Goal: Transaction & Acquisition: Purchase product/service

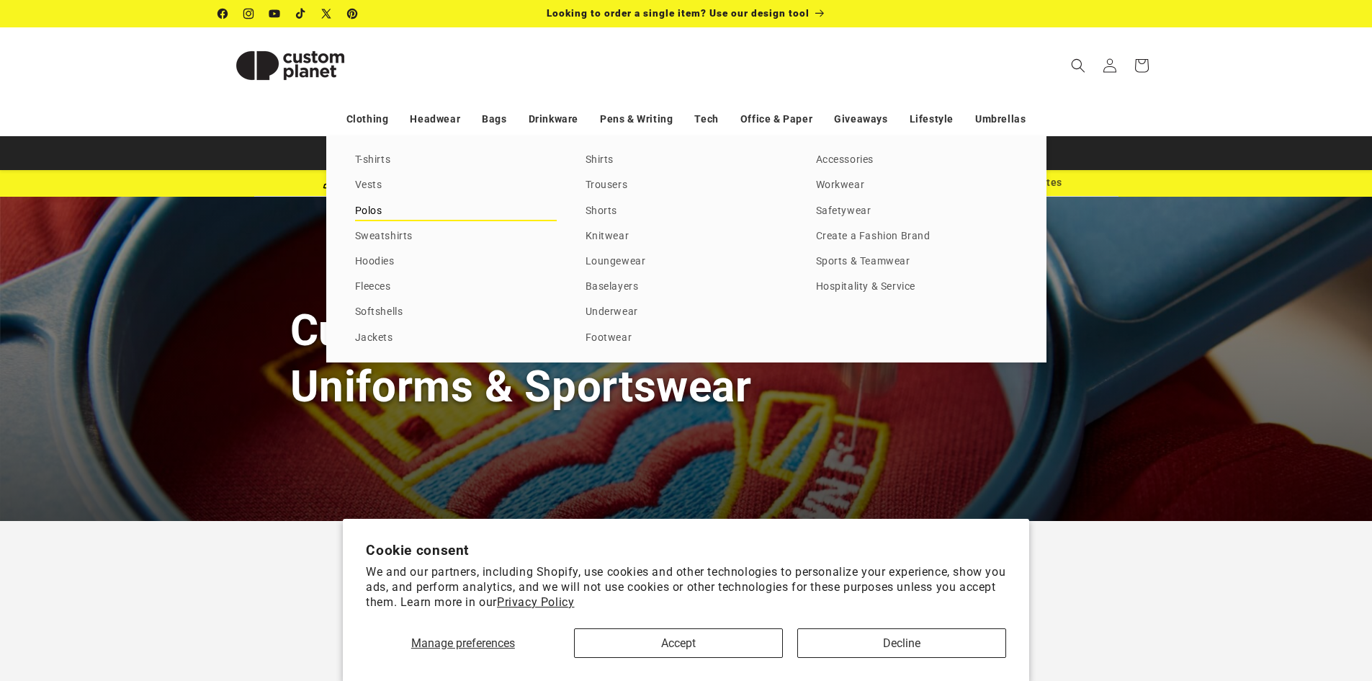
click at [370, 213] on link "Polos" at bounding box center [456, 211] width 202 height 19
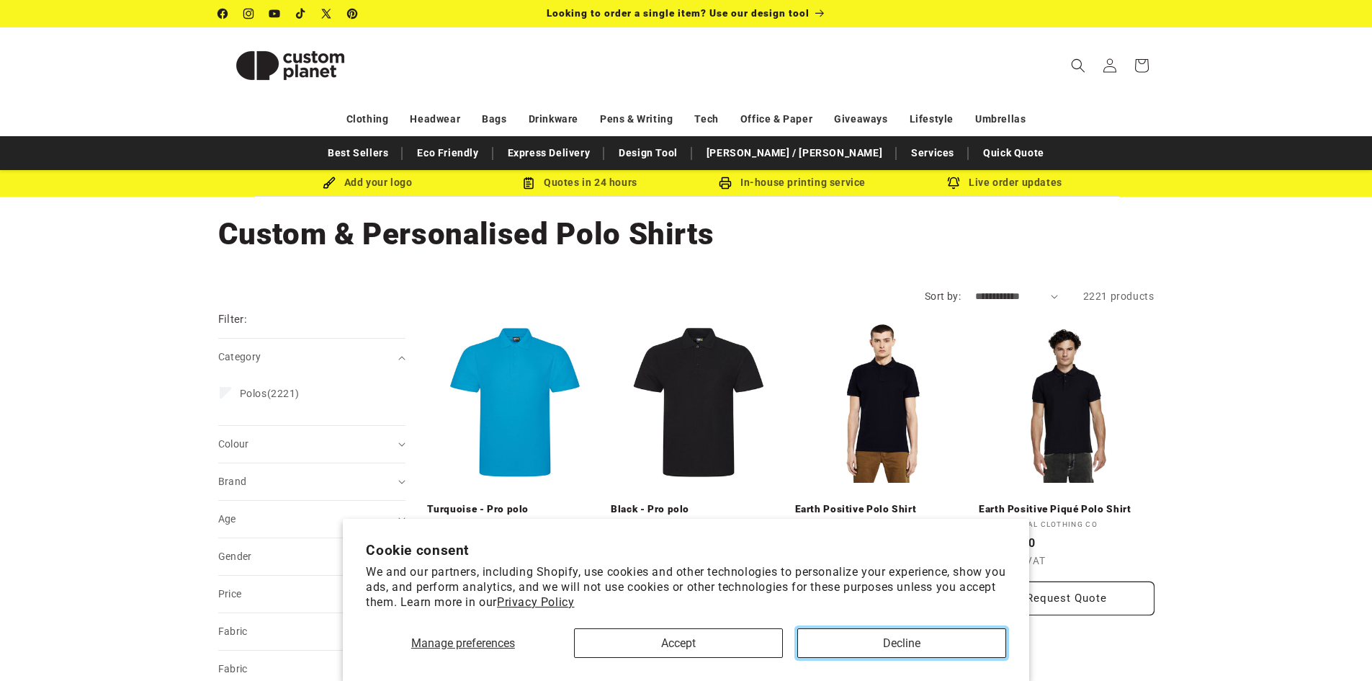
click at [894, 646] on button "Decline" at bounding box center [901, 643] width 209 height 30
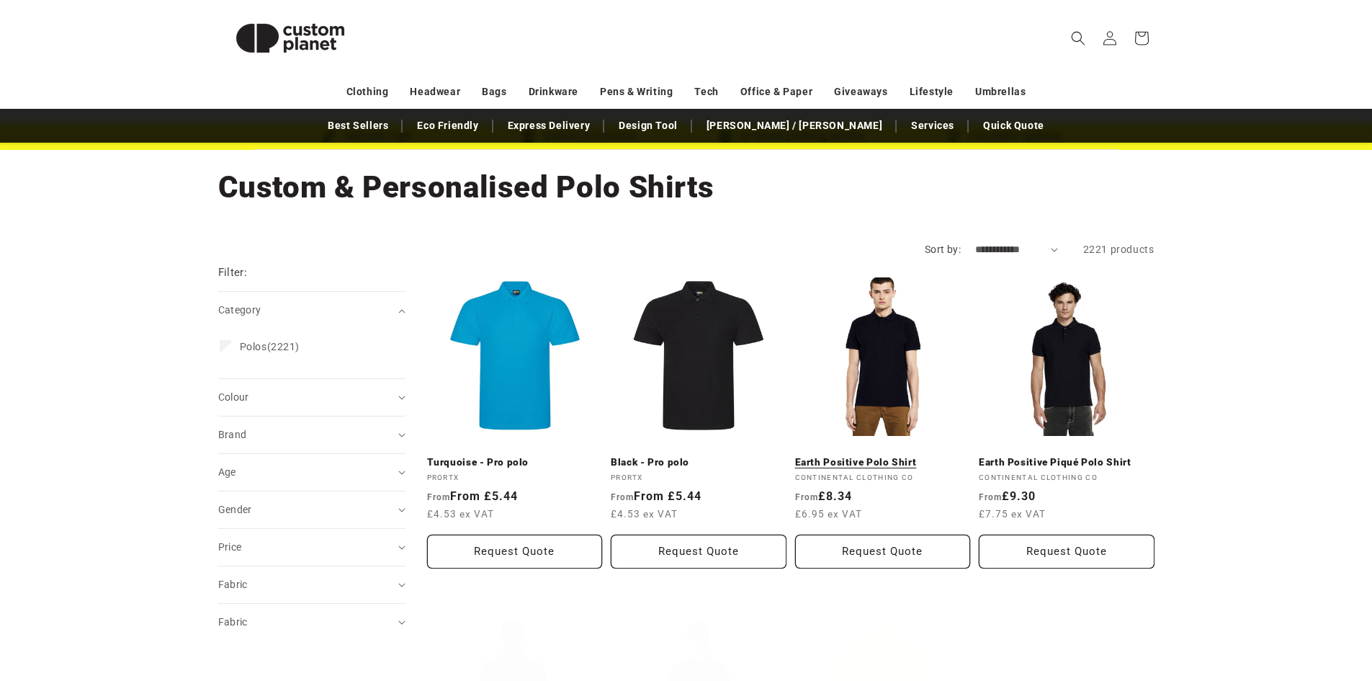
scroll to position [72, 0]
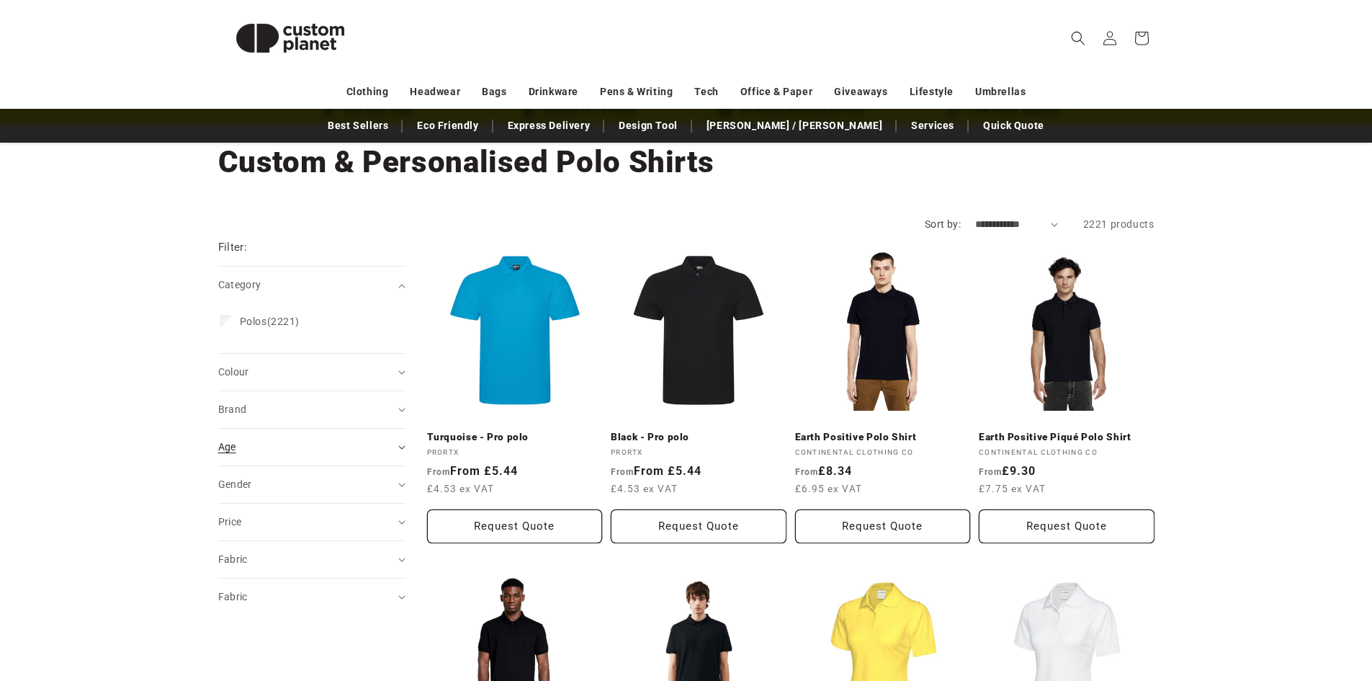
click at [273, 436] on summary "Age (0)" at bounding box center [311, 447] width 187 height 37
click at [236, 483] on ul "Adult (1569) Adult (1569 products) Adults (4) Adults (4 products) Kids (68) Kid…" at bounding box center [308, 510] width 176 height 83
click at [287, 606] on summary "Gender (0)" at bounding box center [311, 588] width 187 height 37
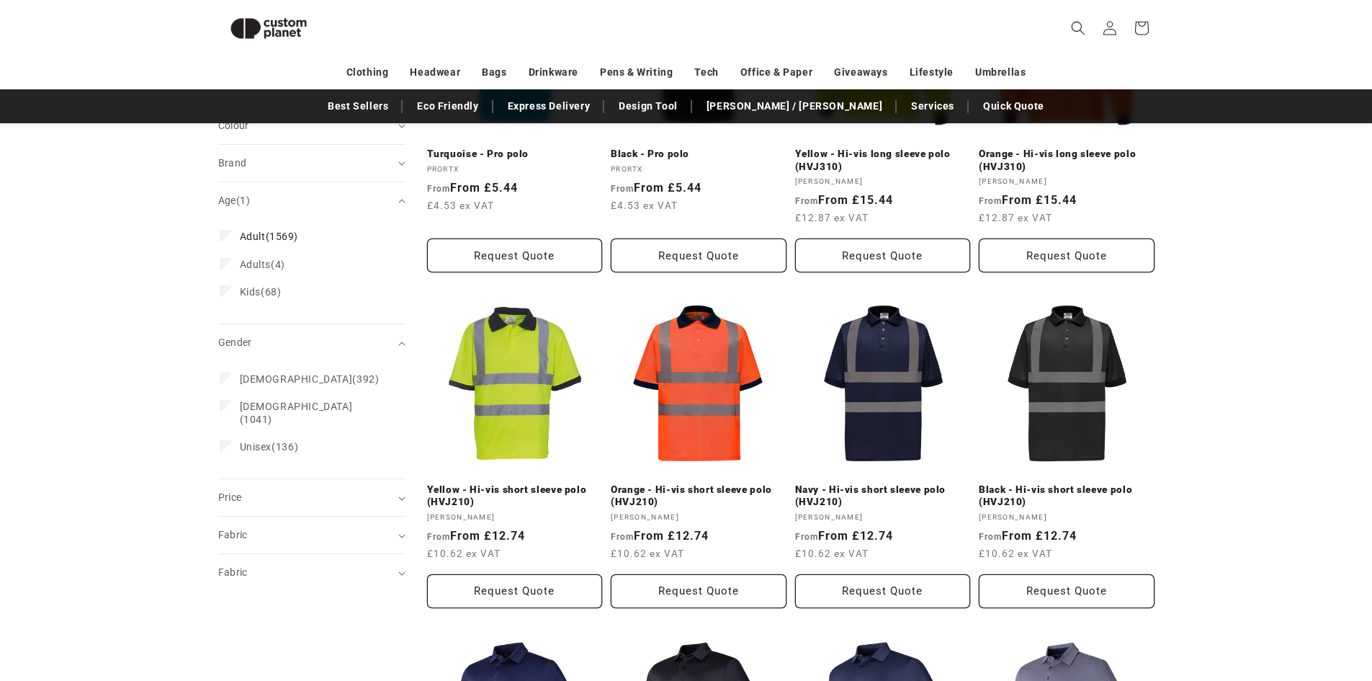
scroll to position [341, 0]
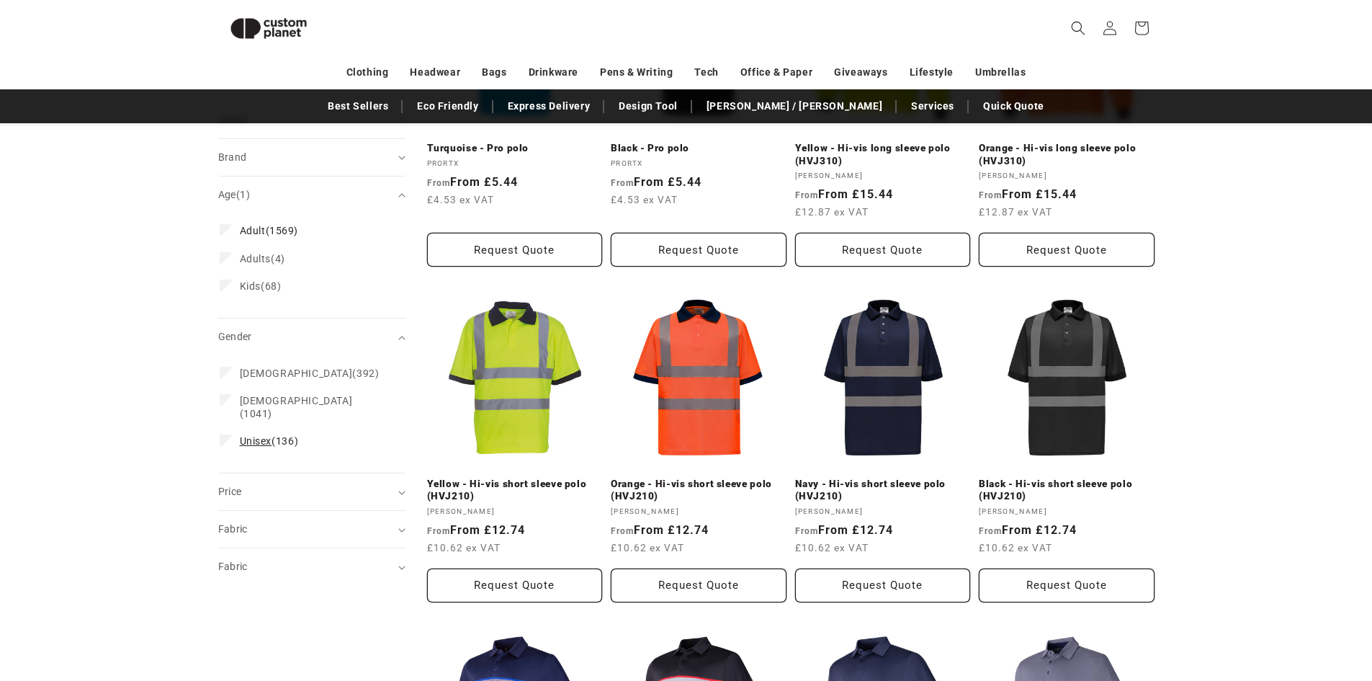
click at [225, 427] on label "Unisex (136) Unisex (136 products)" at bounding box center [308, 440] width 176 height 27
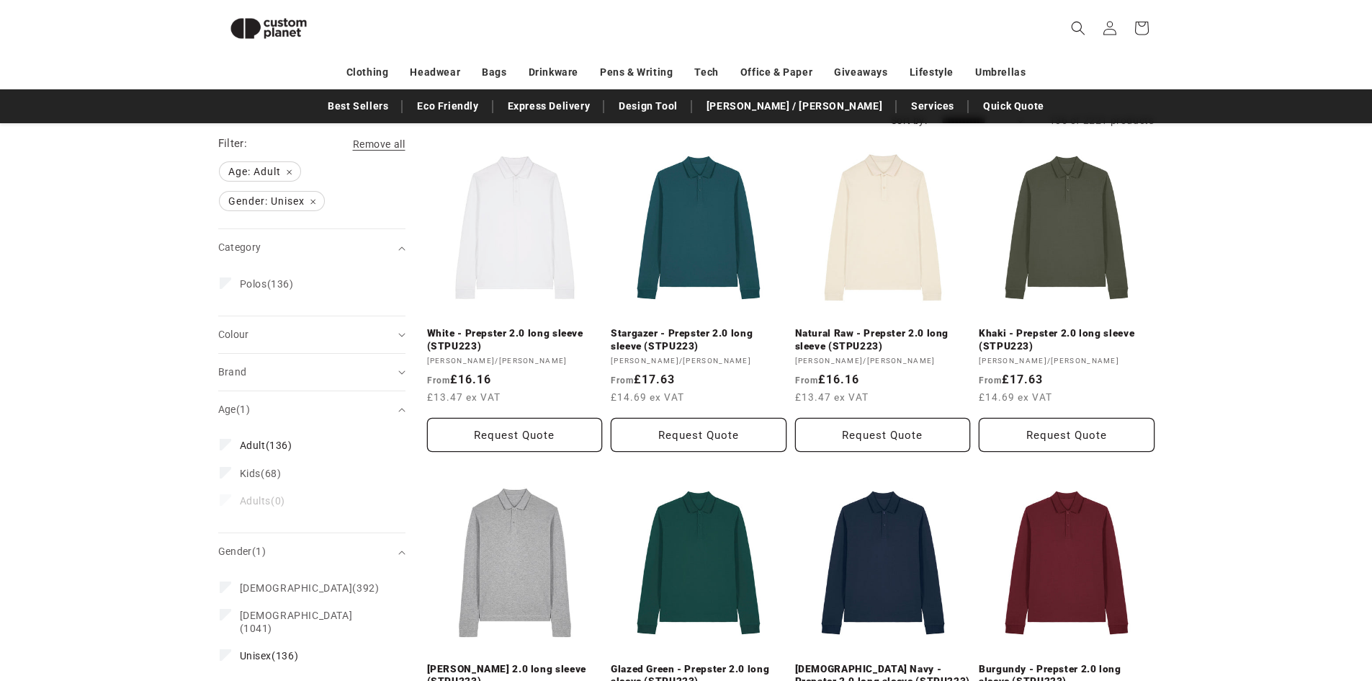
scroll to position [125, 0]
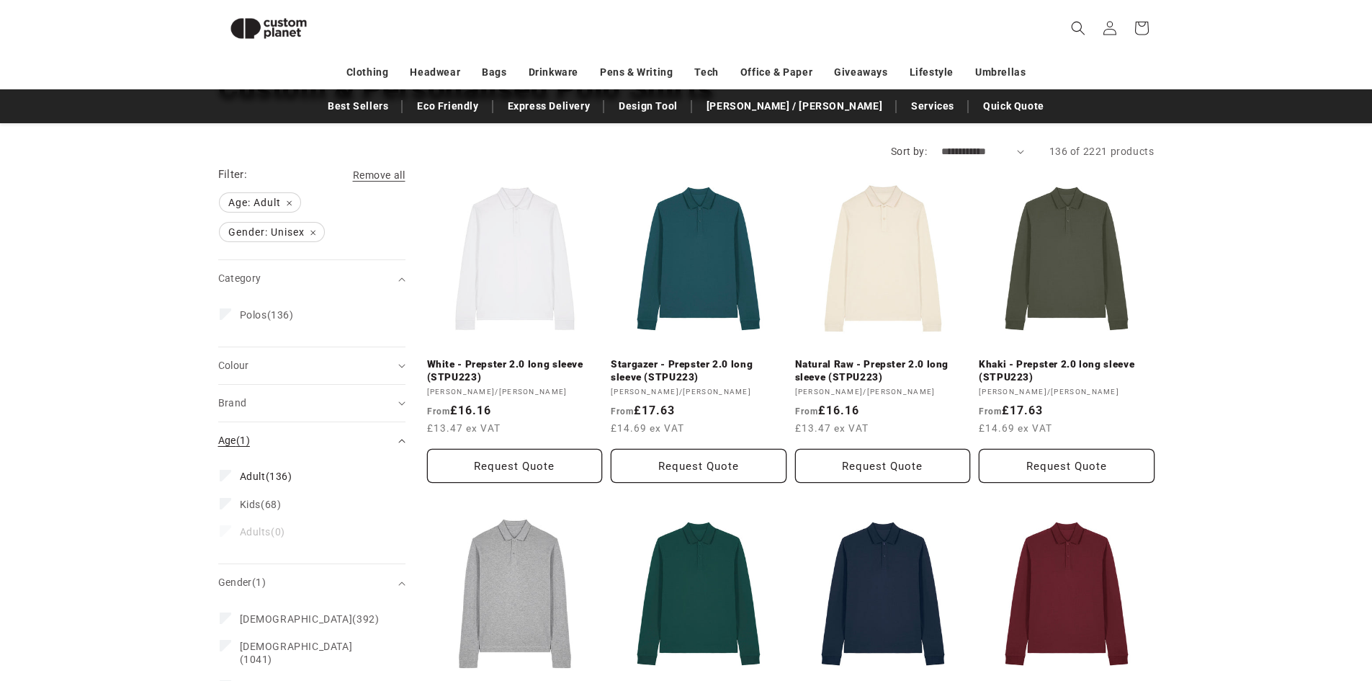
click at [384, 448] on summary "Age (1)" at bounding box center [311, 440] width 187 height 37
click at [386, 473] on div "Gender (1)" at bounding box center [305, 477] width 175 height 15
click at [368, 557] on div "Fabric (0)" at bounding box center [305, 552] width 175 height 15
click at [394, 550] on summary "Fabric (0)" at bounding box center [311, 552] width 187 height 37
click at [372, 583] on div "Fabric (0)" at bounding box center [305, 590] width 175 height 15
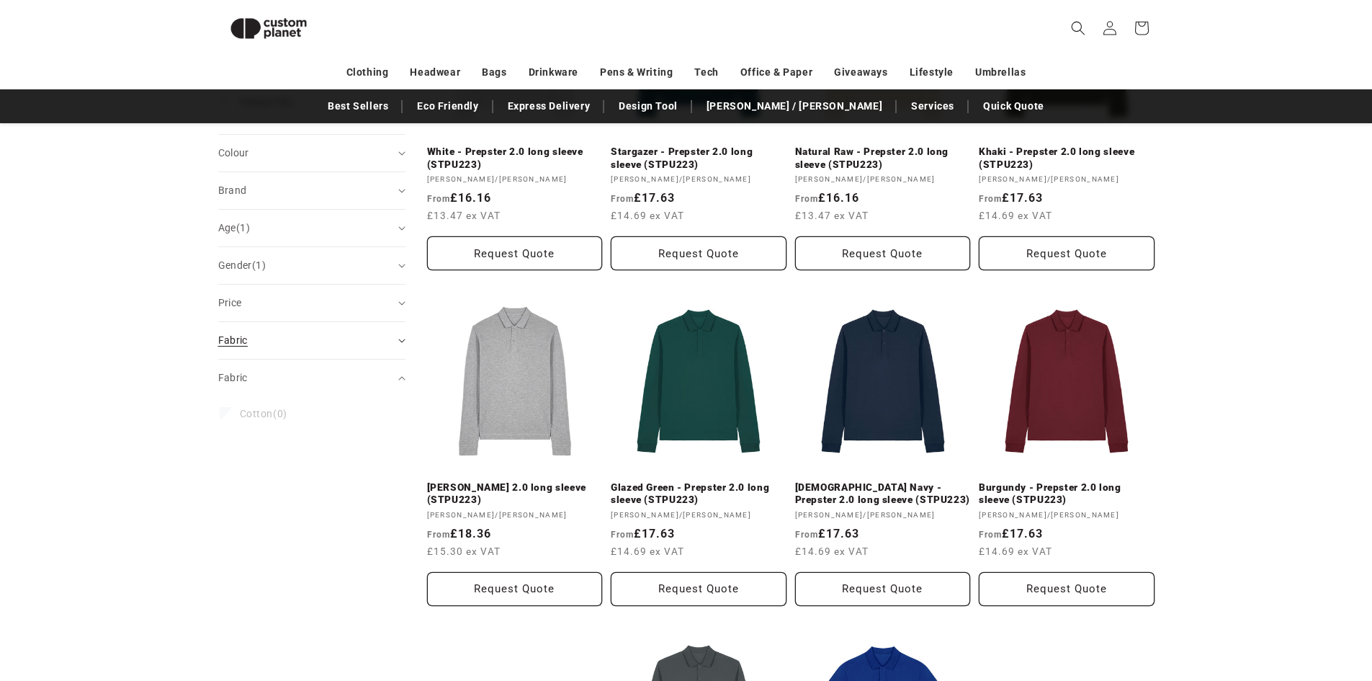
scroll to position [341, 0]
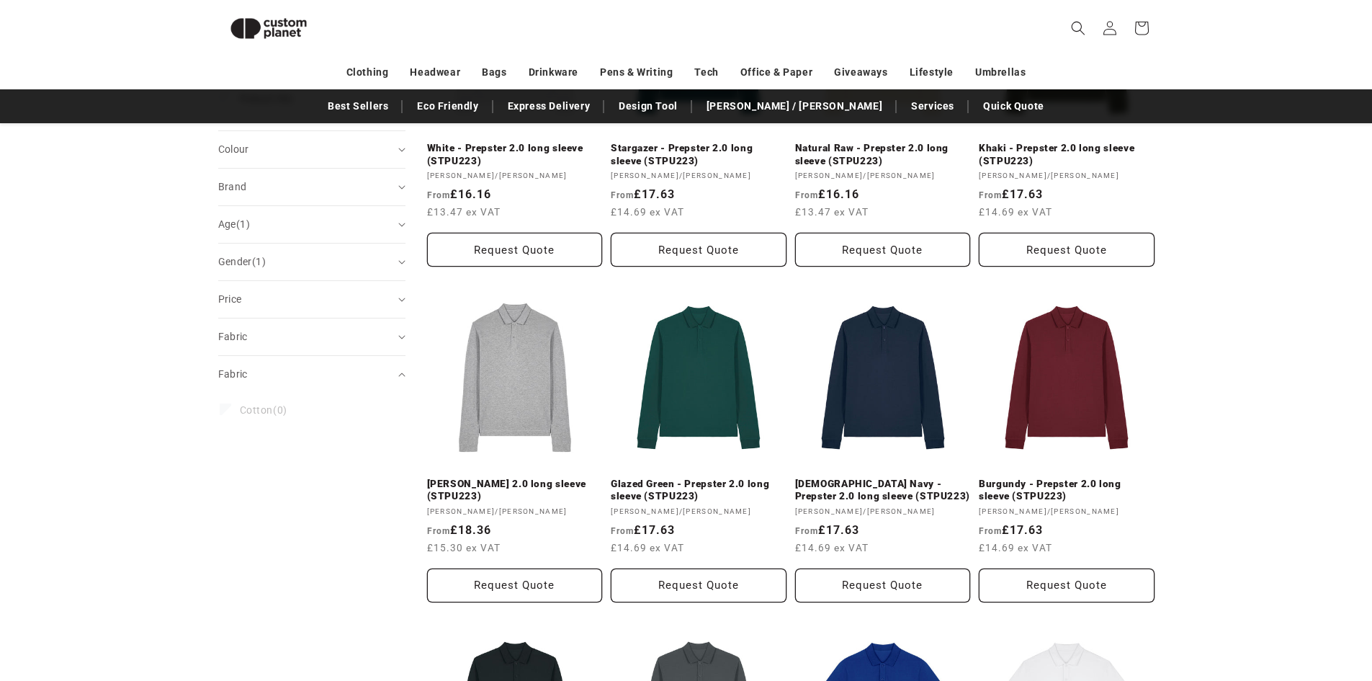
click at [380, 394] on fieldset "Fabric Cotton (0) Cotton (0 products)" at bounding box center [312, 412] width 184 height 39
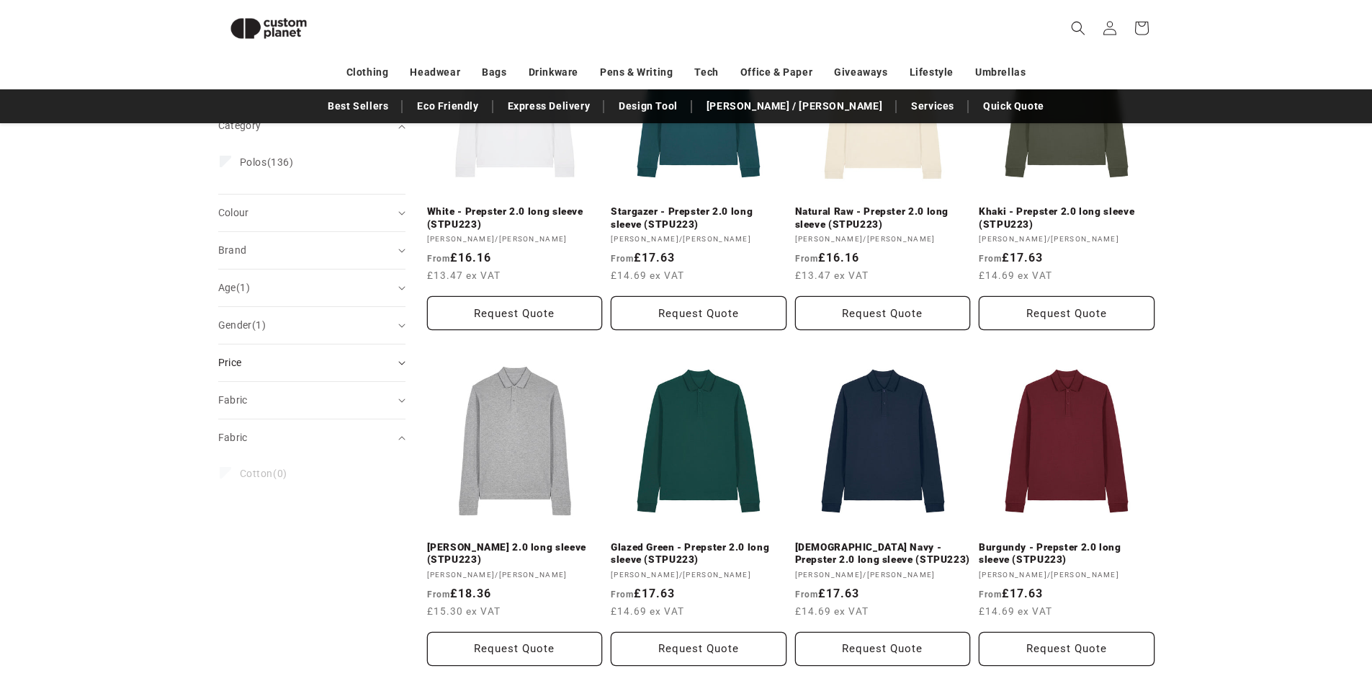
scroll to position [197, 0]
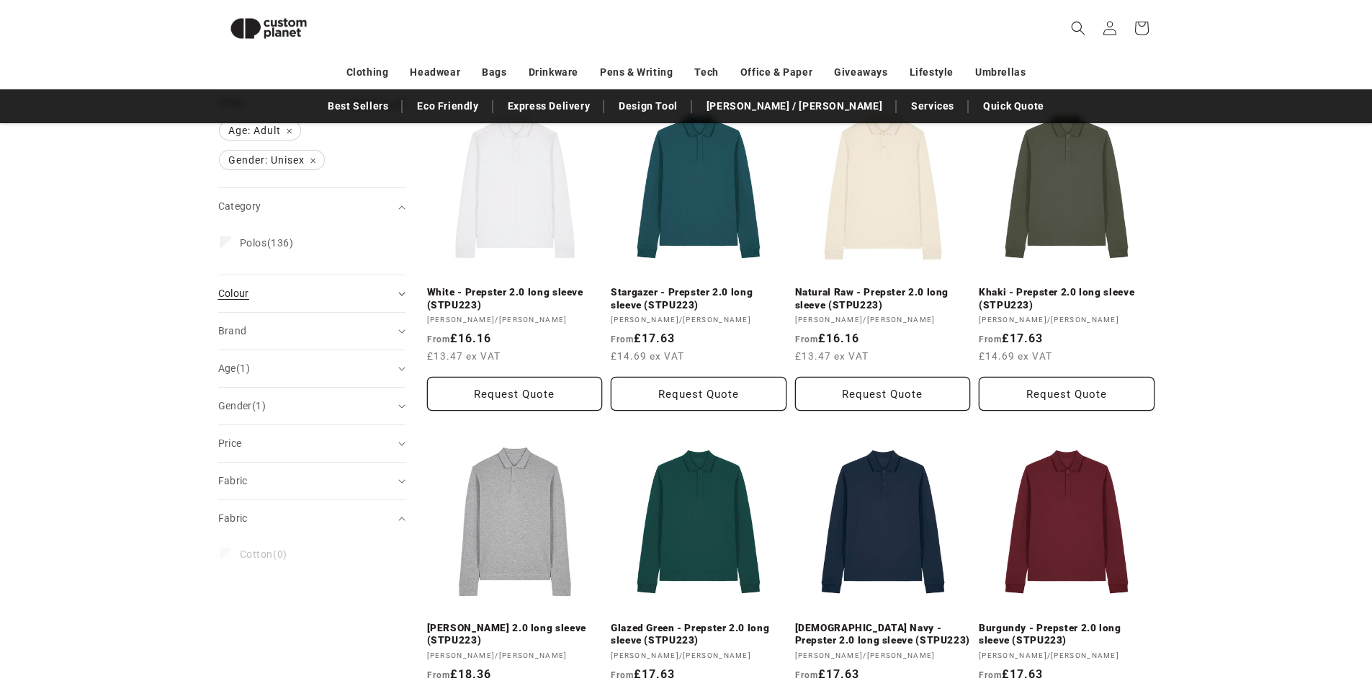
click at [385, 301] on summary "Colour (0)" at bounding box center [311, 293] width 187 height 37
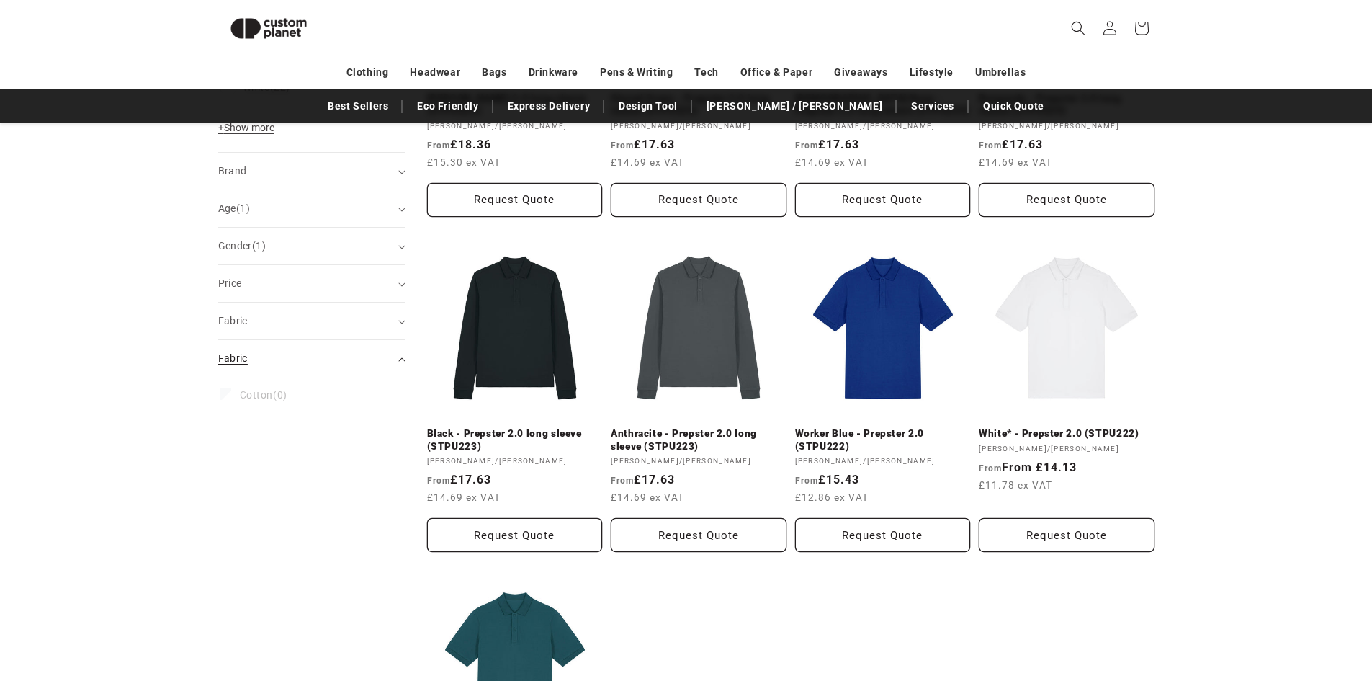
scroll to position [701, 0]
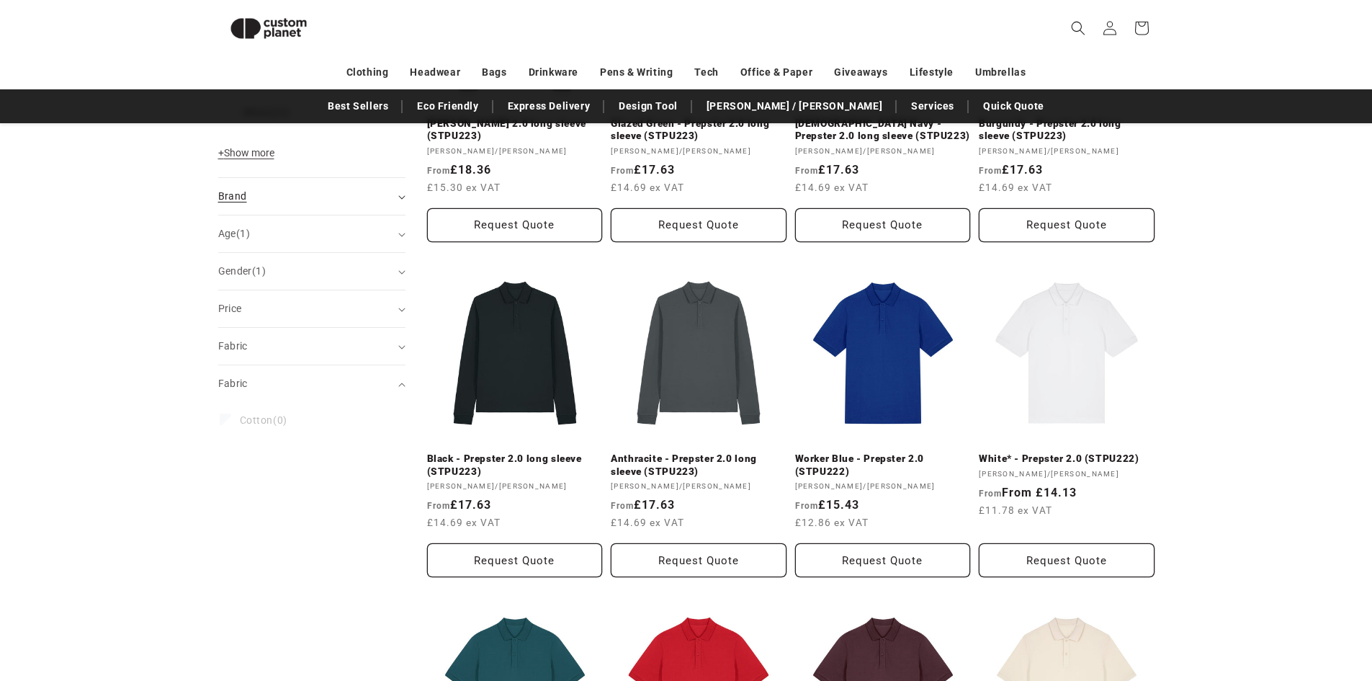
click at [269, 193] on div "Brand (0)" at bounding box center [305, 196] width 175 height 15
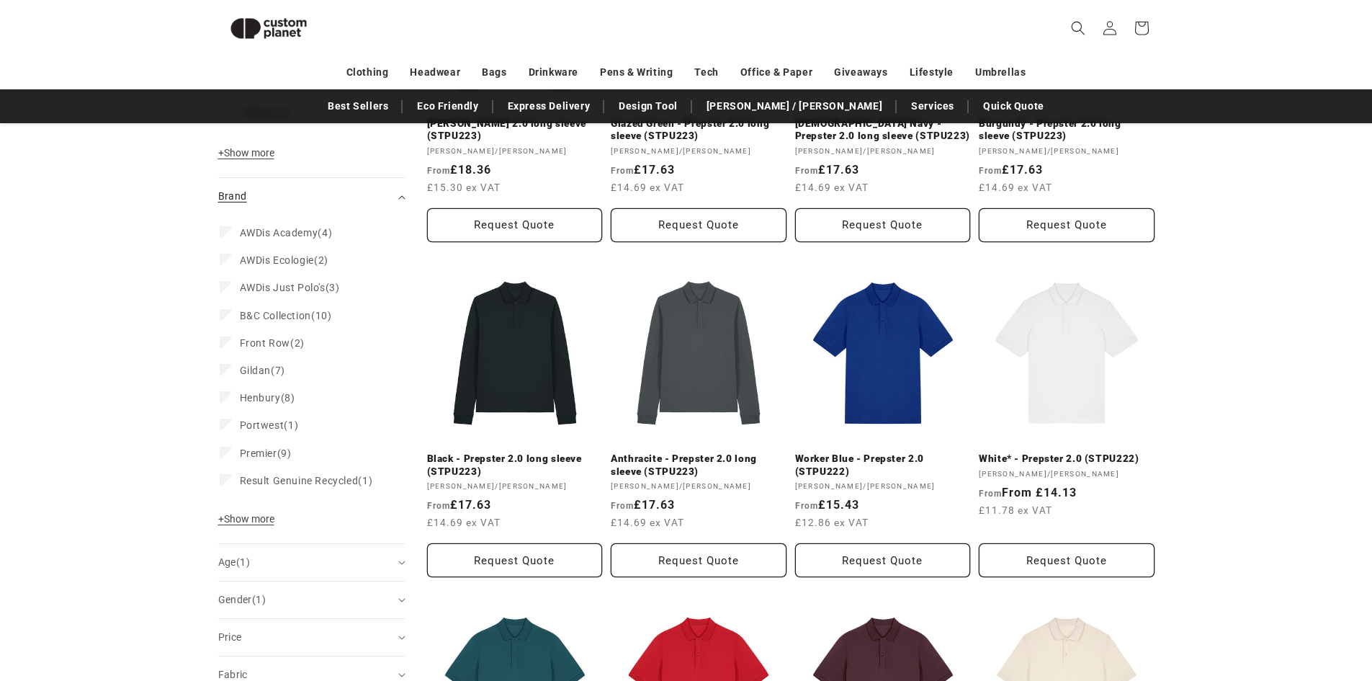
click at [269, 193] on div "Brand (0)" at bounding box center [305, 196] width 175 height 15
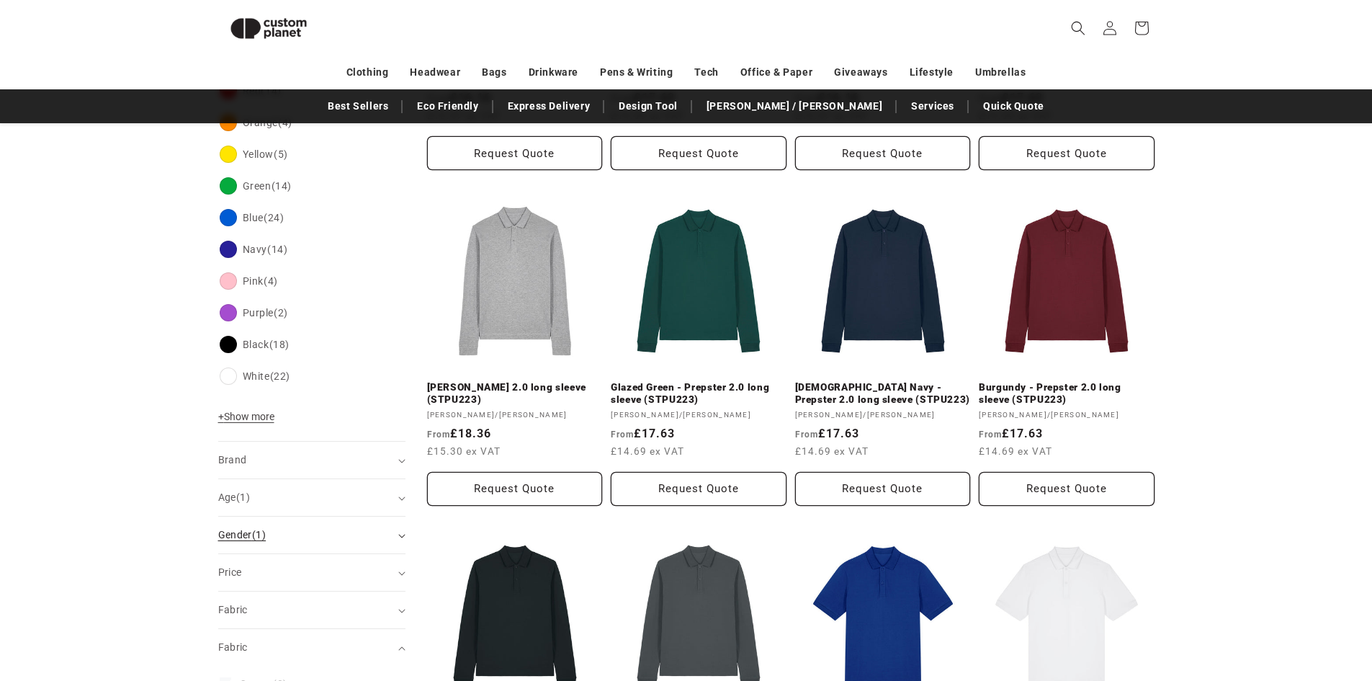
scroll to position [413, 0]
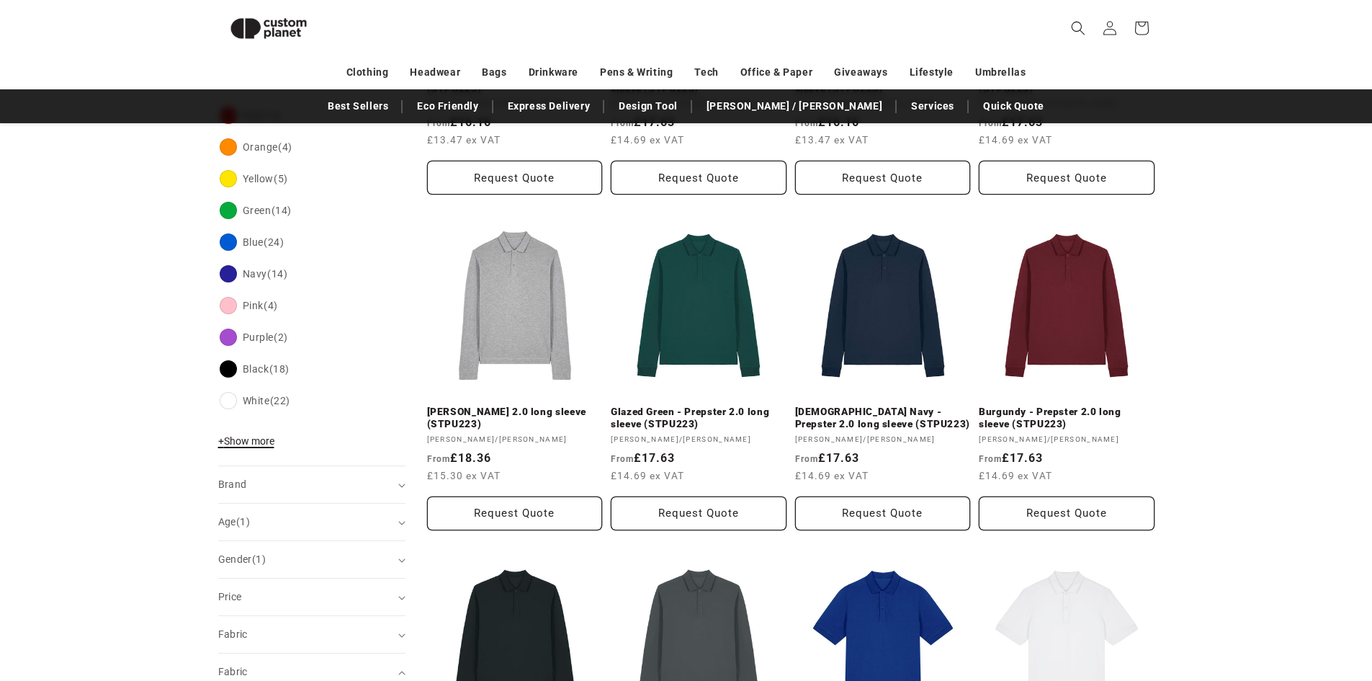
click at [260, 436] on span "+ Show more" at bounding box center [246, 441] width 56 height 12
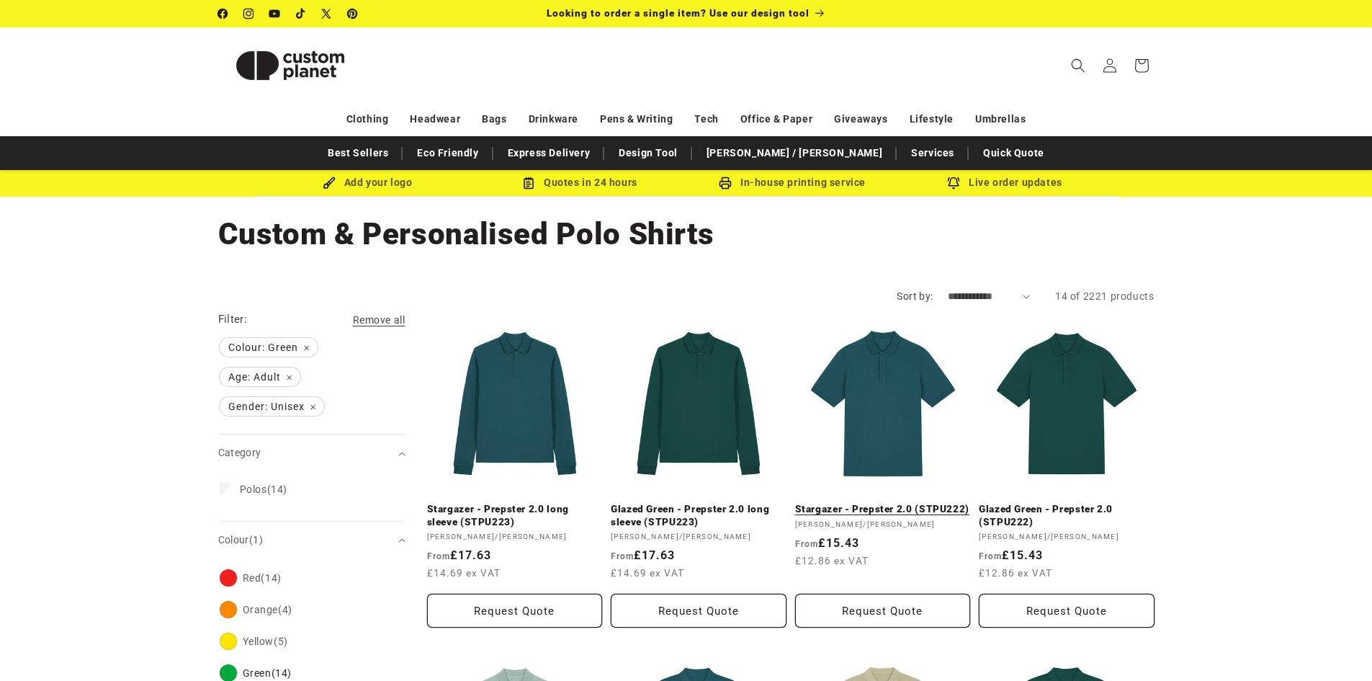
click at [924, 503] on link "Stargazer - Prepster 2.0 (STPU222)" at bounding box center [883, 509] width 176 height 13
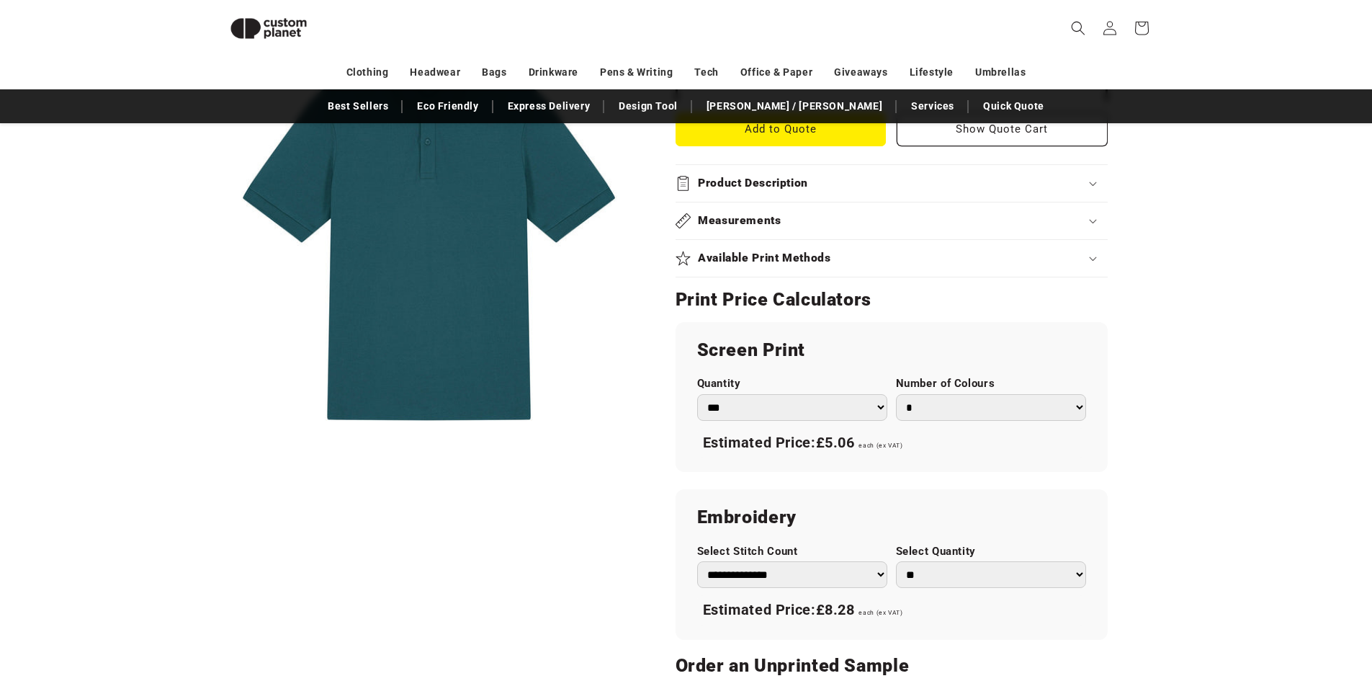
scroll to position [701, 0]
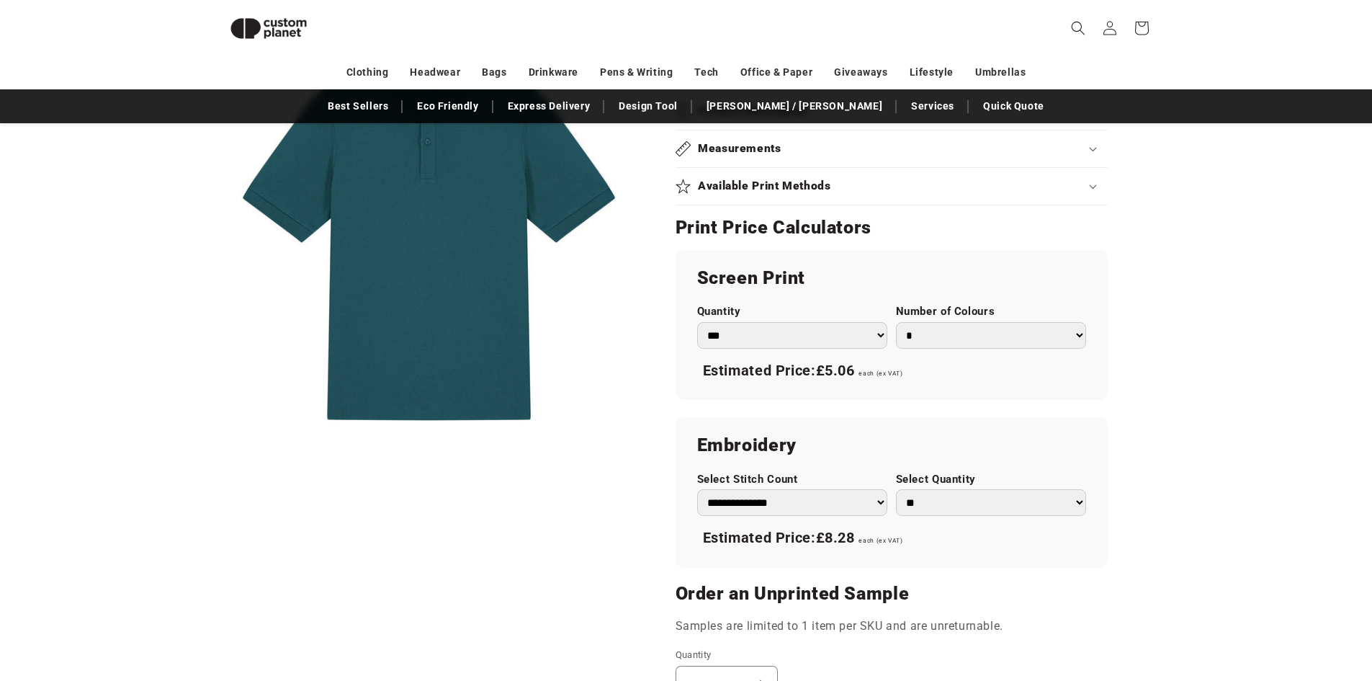
click at [859, 341] on select "*** *** *** **** **** **** ***** *****" at bounding box center [792, 335] width 190 height 27
click at [697, 322] on select "*** *** *** **** **** **** ***** *****" at bounding box center [792, 335] width 190 height 27
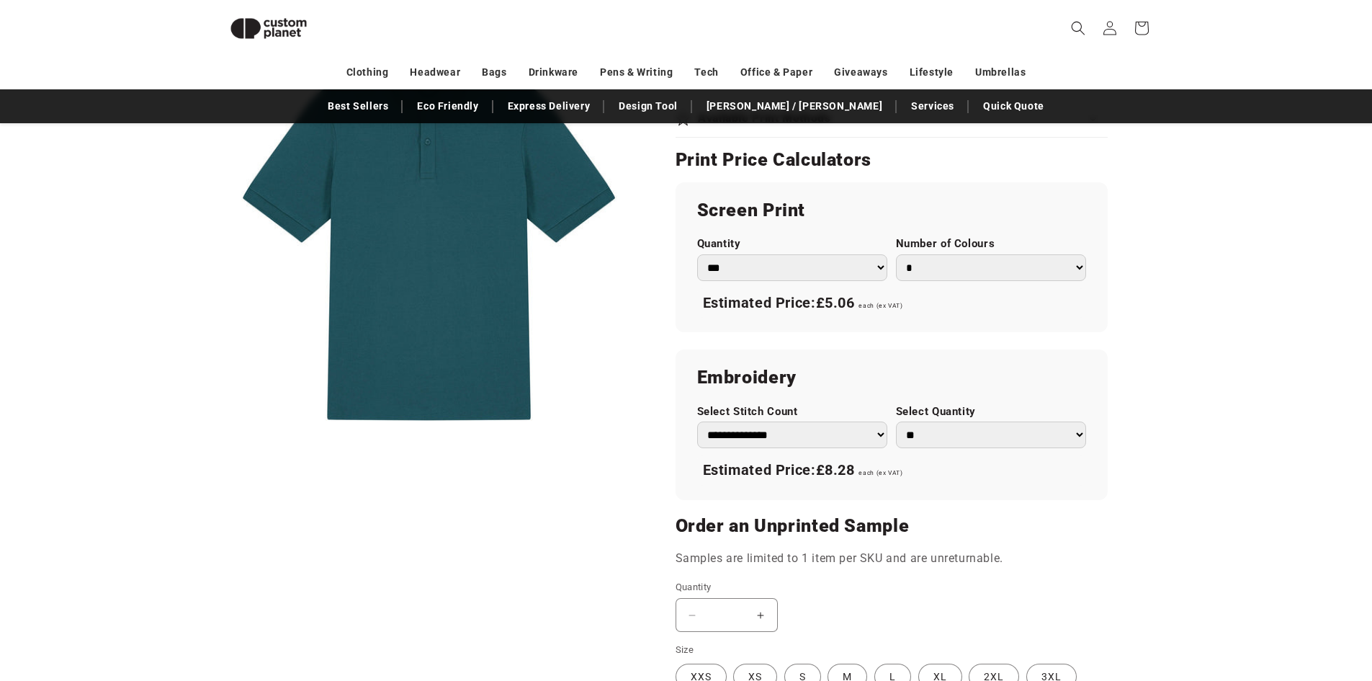
scroll to position [774, 0]
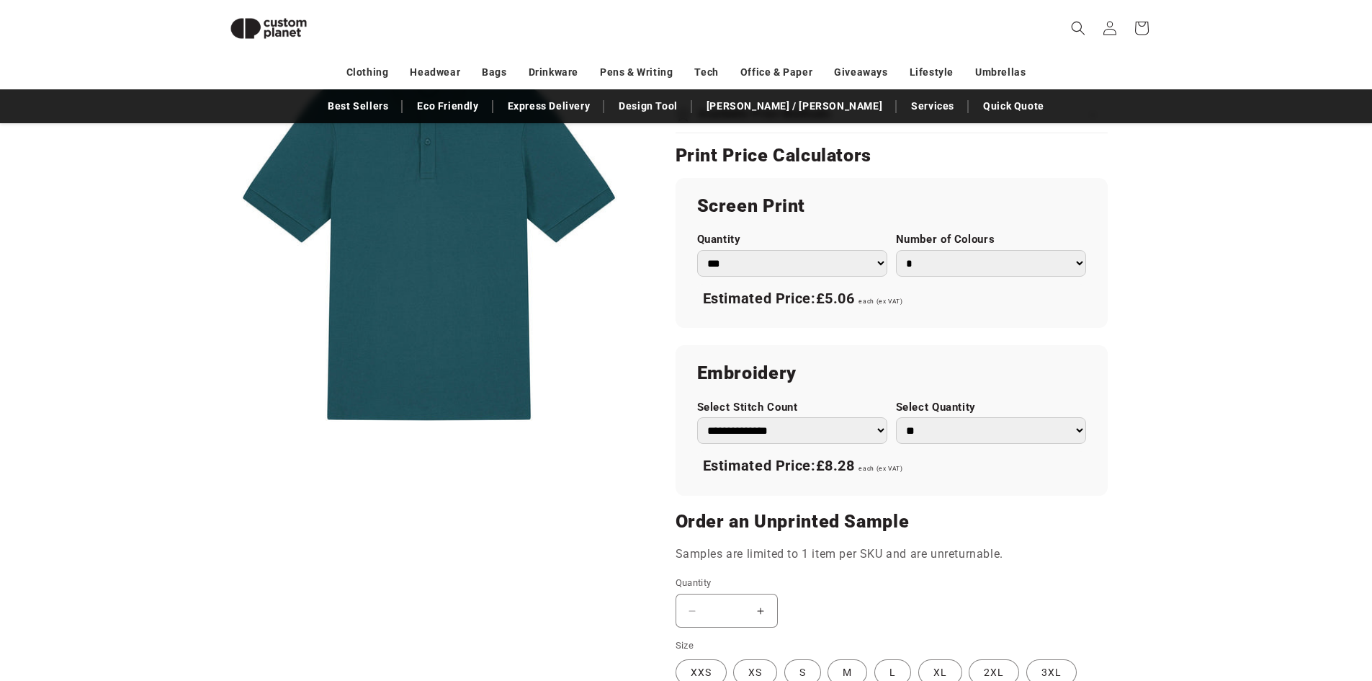
click at [1017, 273] on select "* * * * * * *" at bounding box center [991, 263] width 190 height 27
click at [896, 250] on select "* * * * * * *" at bounding box center [991, 263] width 190 height 27
click at [1013, 271] on select "* * * * * * *" at bounding box center [991, 263] width 190 height 27
select select "*"
click at [896, 250] on select "* * * * * * *" at bounding box center [991, 263] width 190 height 27
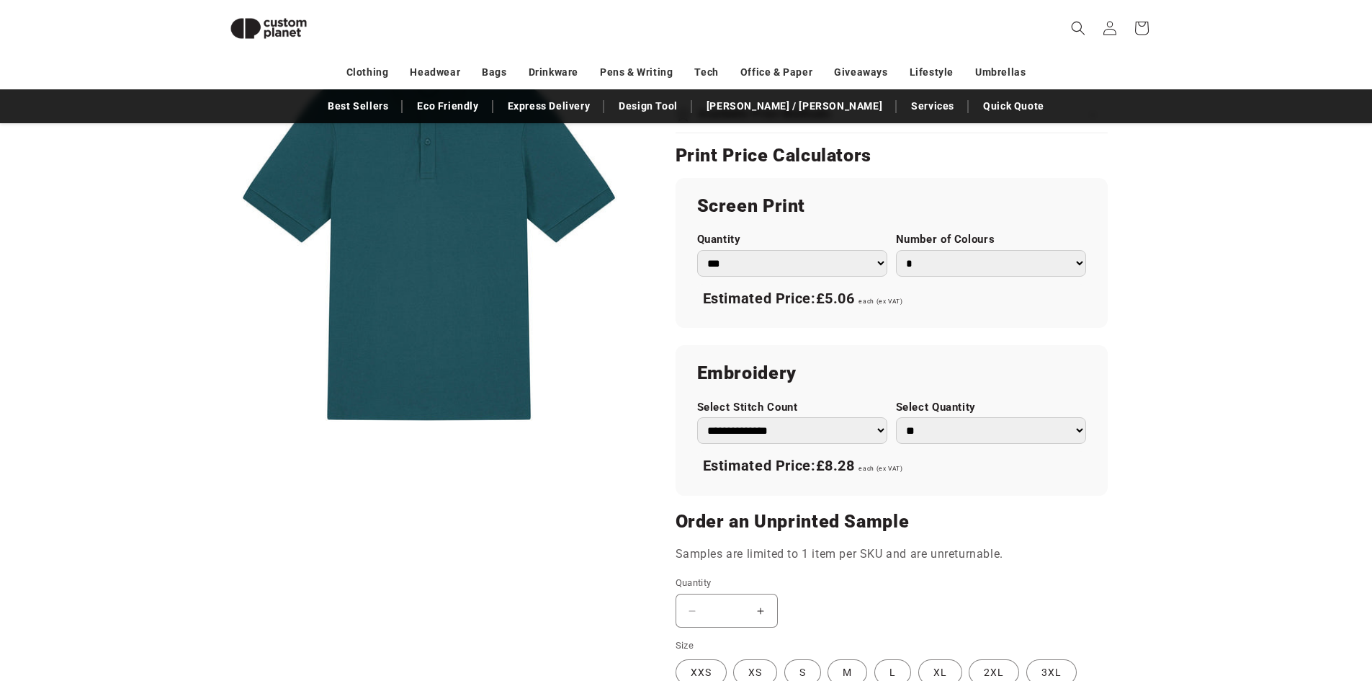
click at [820, 435] on select "**********" at bounding box center [792, 430] width 190 height 27
click at [830, 441] on select "**********" at bounding box center [792, 430] width 190 height 27
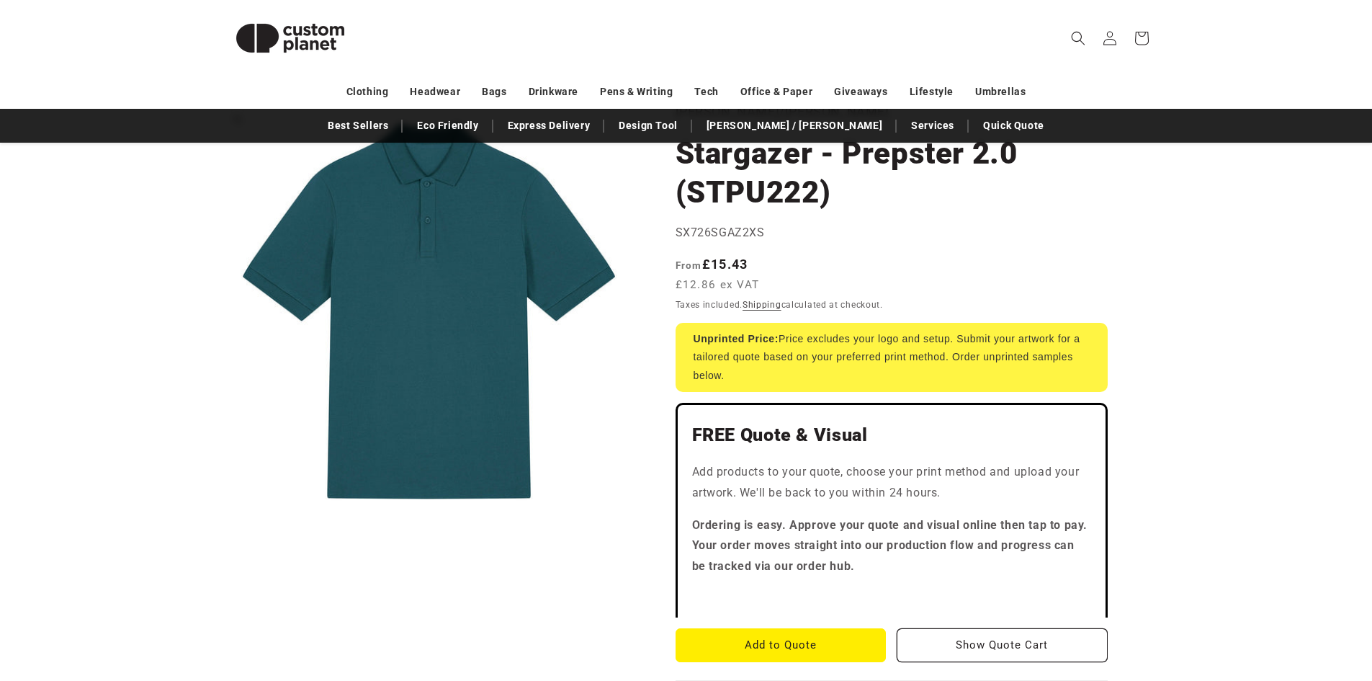
scroll to position [0, 0]
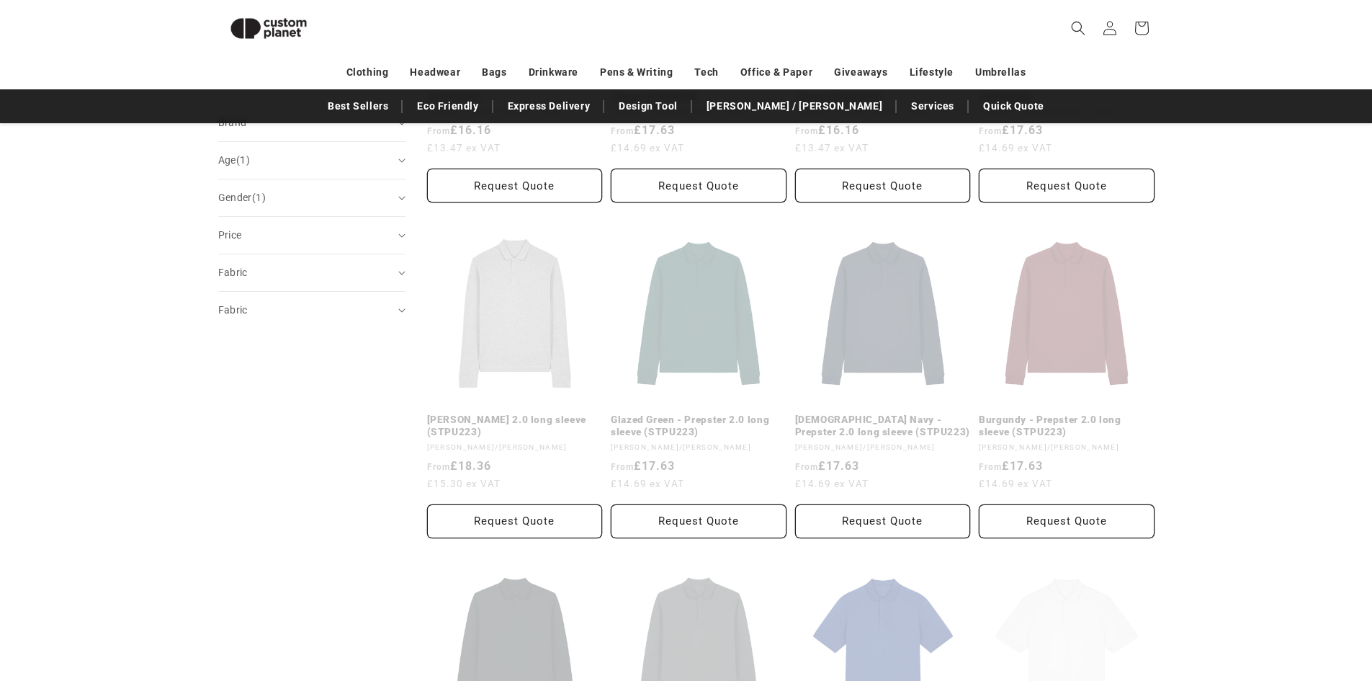
scroll to position [341, 0]
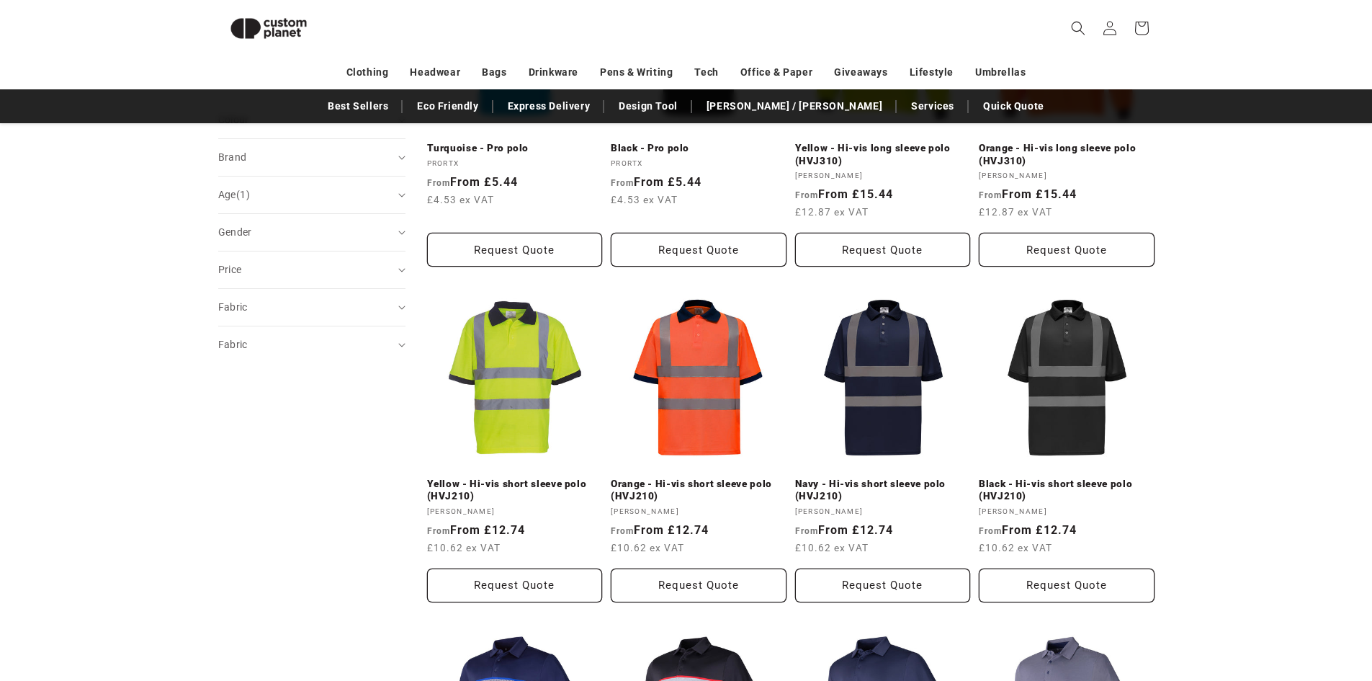
scroll to position [72, 0]
